Goal: Obtain resource: Download file/media

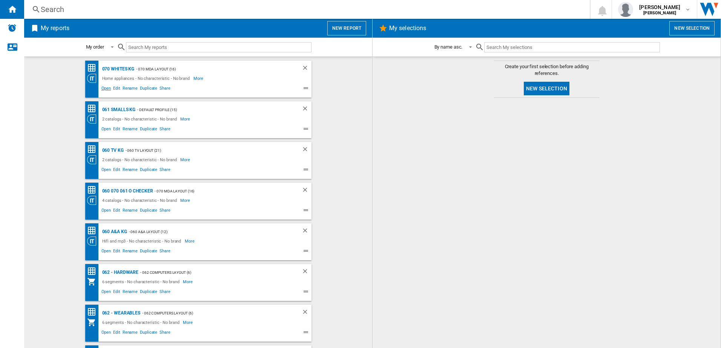
click at [104, 91] on span "Open" at bounding box center [106, 89] width 12 height 9
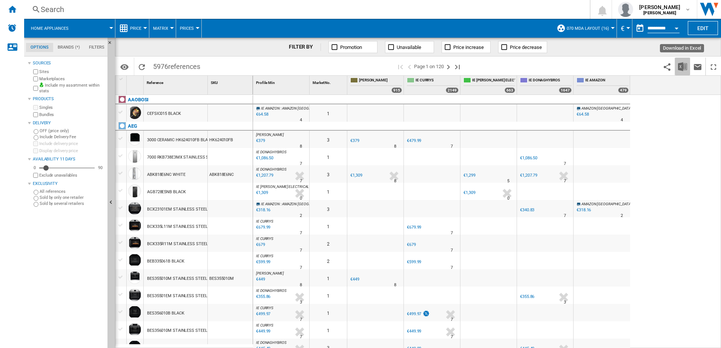
click at [685, 66] on img "Download in Excel" at bounding box center [682, 66] width 9 height 9
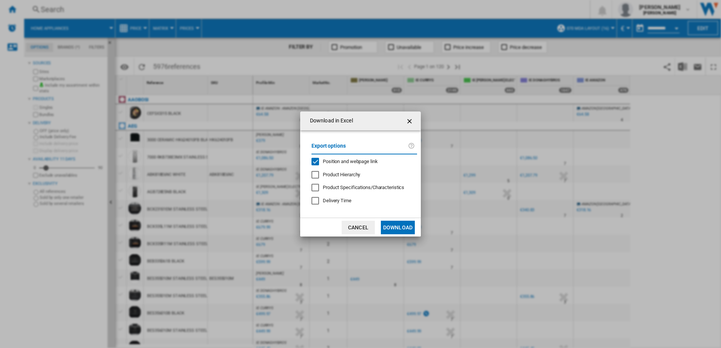
click at [400, 214] on md-dialog-content "Export options Position and webpage link Product Hierarchy Product Specificatio…" at bounding box center [360, 174] width 121 height 88
click at [393, 220] on md-dialog-actions "Cancel Download" at bounding box center [360, 227] width 121 height 19
click at [419, 245] on div "Download in Excel Export options Position and webpage link Product Hierarchy Pr…" at bounding box center [360, 174] width 721 height 348
click at [400, 235] on md-dialog-actions "Cancel Download" at bounding box center [360, 227] width 121 height 19
click at [398, 228] on button "Download" at bounding box center [398, 228] width 34 height 14
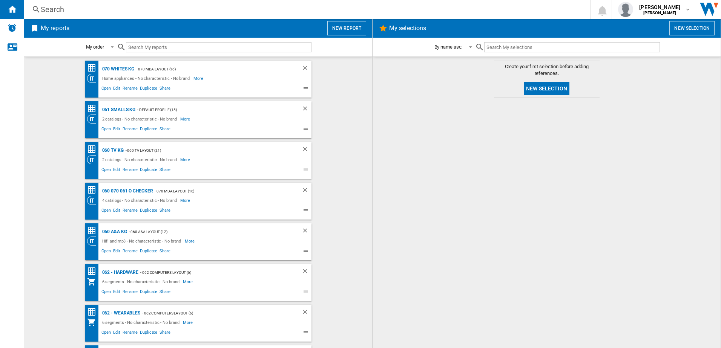
click at [104, 132] on span "Open" at bounding box center [106, 130] width 12 height 9
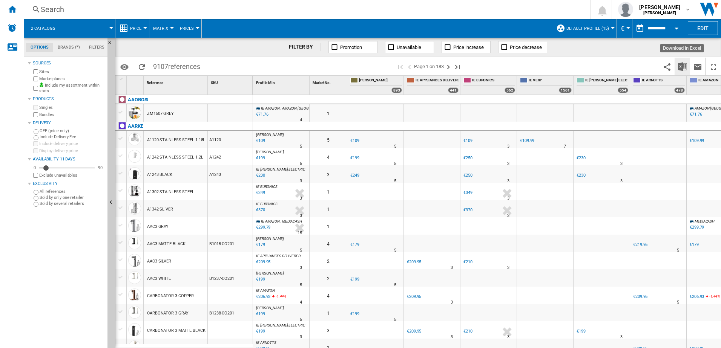
click at [685, 64] on img "Download in Excel" at bounding box center [682, 66] width 9 height 9
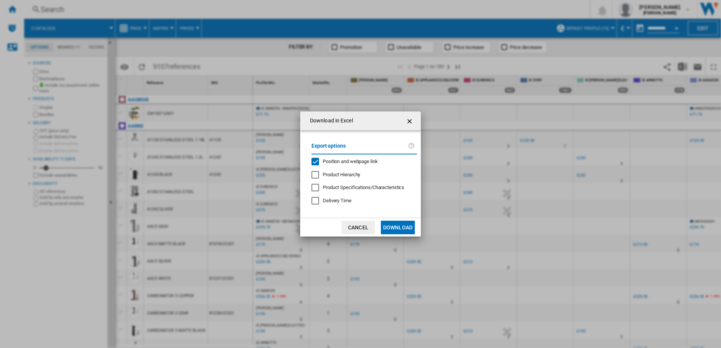
click at [397, 226] on button "Download" at bounding box center [398, 228] width 34 height 14
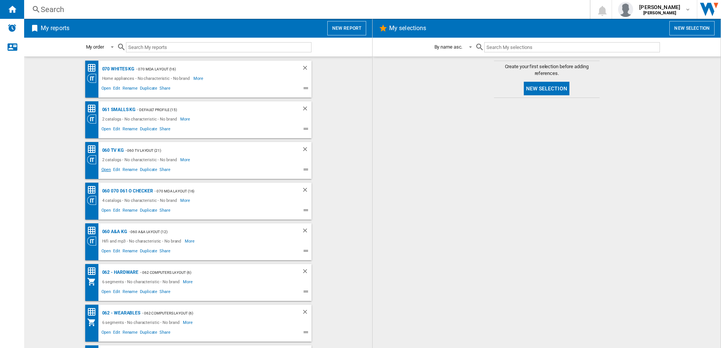
click at [106, 171] on span "Open" at bounding box center [106, 170] width 12 height 9
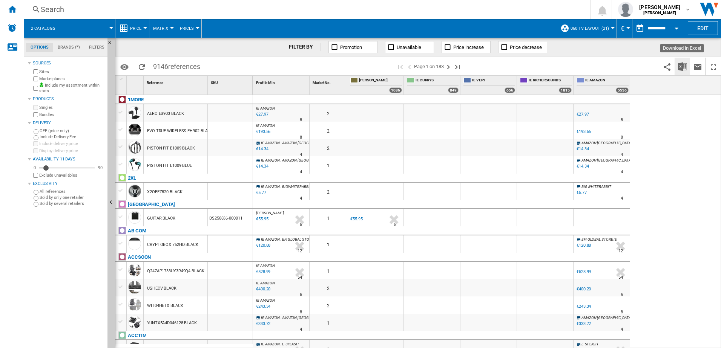
click at [684, 67] on img "Download in Excel" at bounding box center [682, 66] width 9 height 9
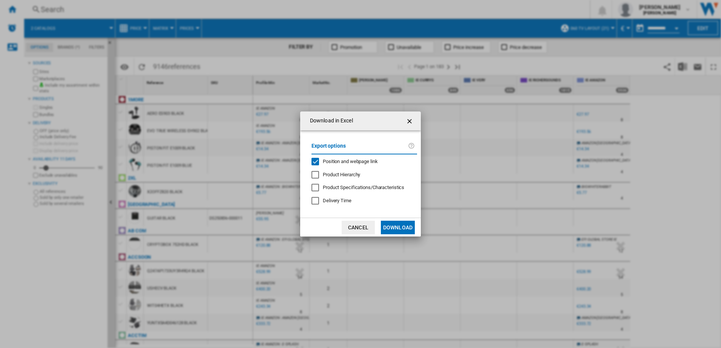
click at [398, 229] on button "Download" at bounding box center [398, 228] width 34 height 14
